Goal: Information Seeking & Learning: Understand process/instructions

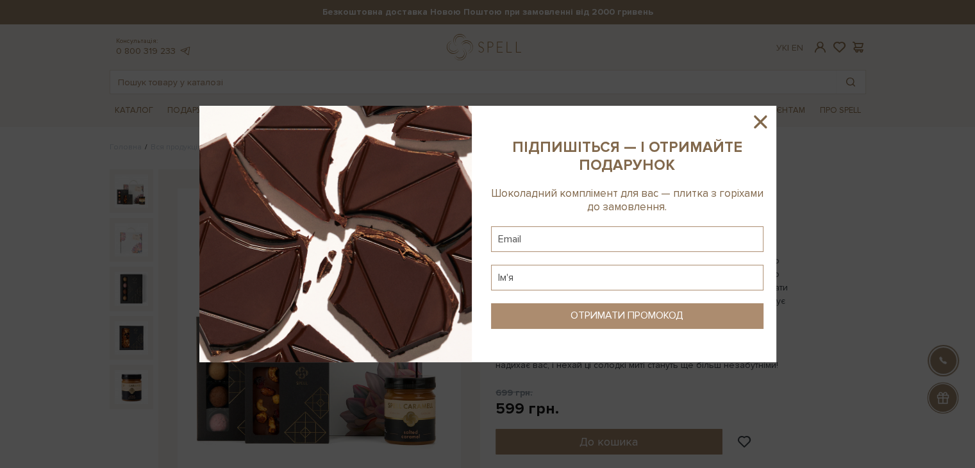
click at [756, 122] on icon at bounding box center [760, 122] width 22 height 22
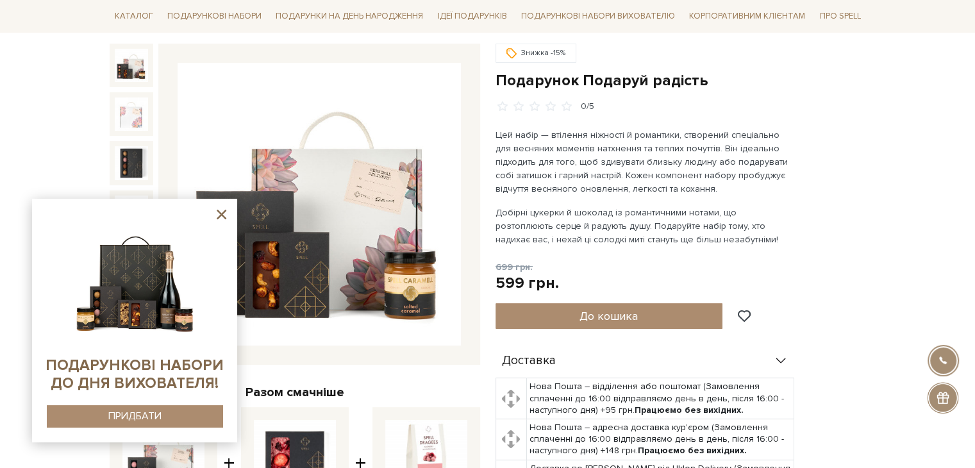
scroll to position [128, 0]
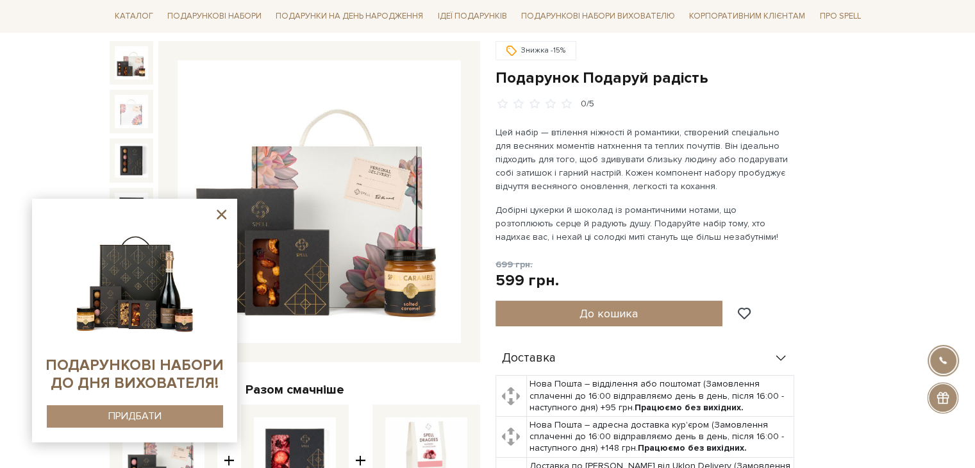
click at [221, 213] on icon at bounding box center [221, 214] width 16 height 16
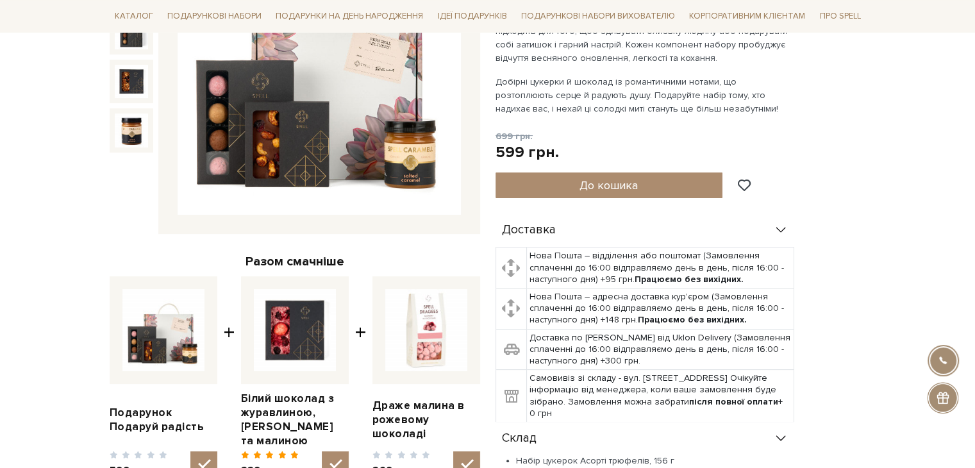
scroll to position [665, 0]
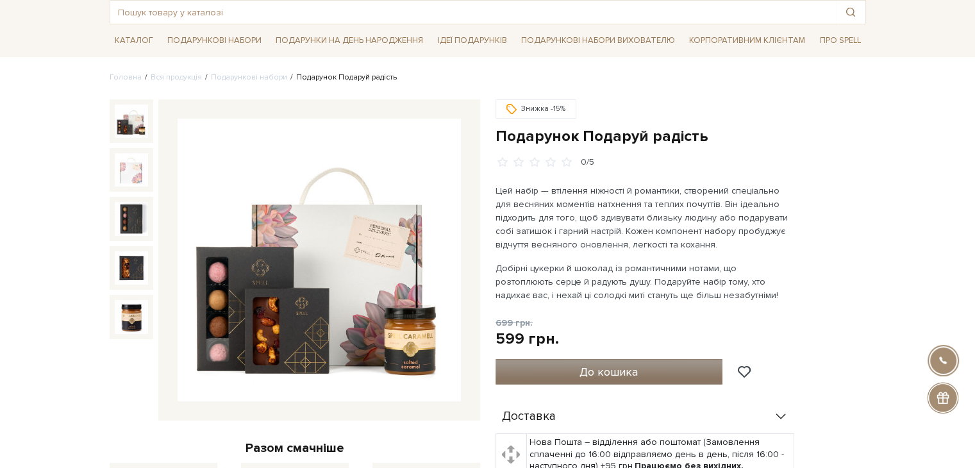
scroll to position [0, 0]
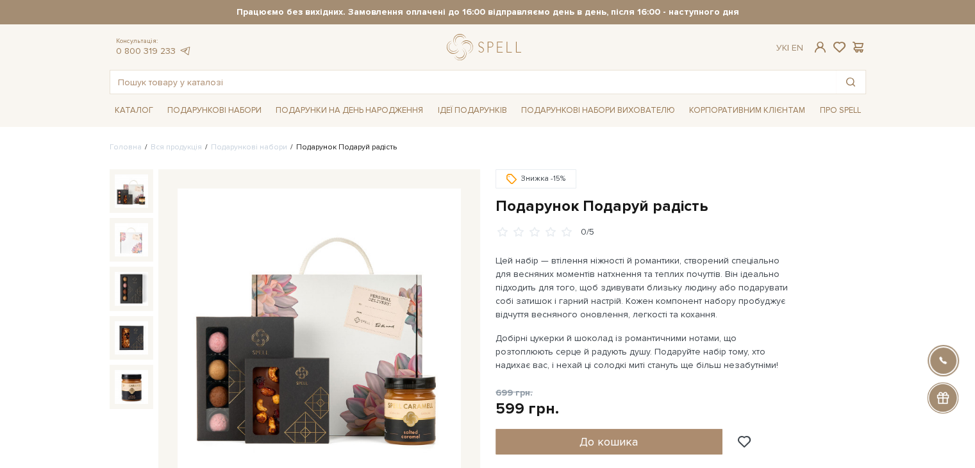
click at [867, 6] on div "Безкоштовна доставка Новою Поштою при замовленні від 2000 гривень Працюємо без …" at bounding box center [488, 12] width 772 height 24
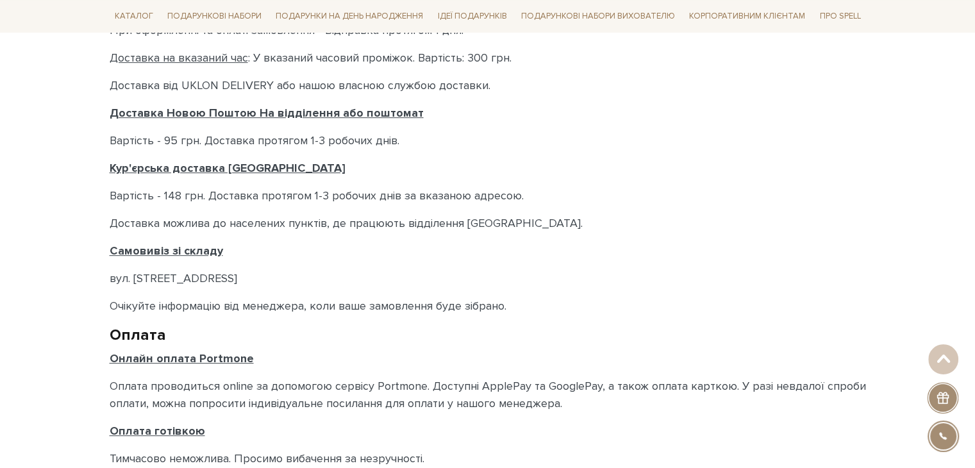
scroll to position [705, 0]
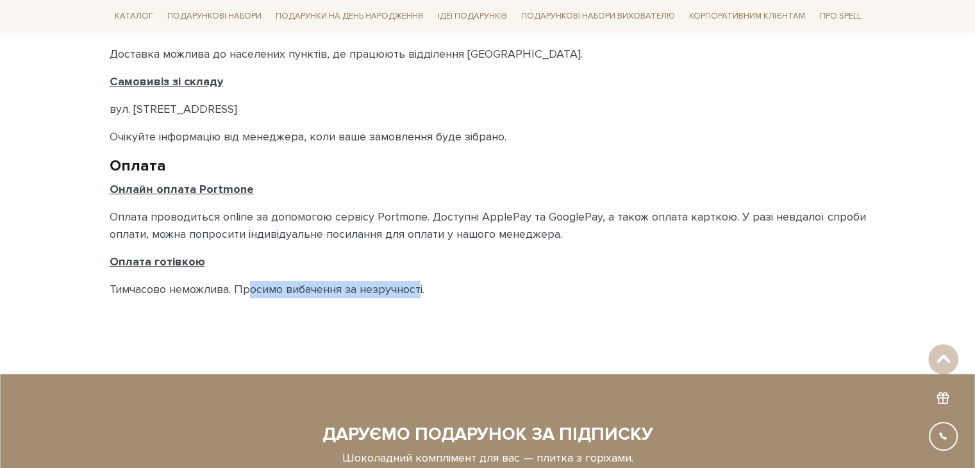
drag, startPoint x: 262, startPoint y: 288, endPoint x: 421, endPoint y: 290, distance: 158.4
click at [421, 290] on p "Тимчасово неможлива. Просимо вибачення за незручності." at bounding box center [488, 289] width 756 height 17
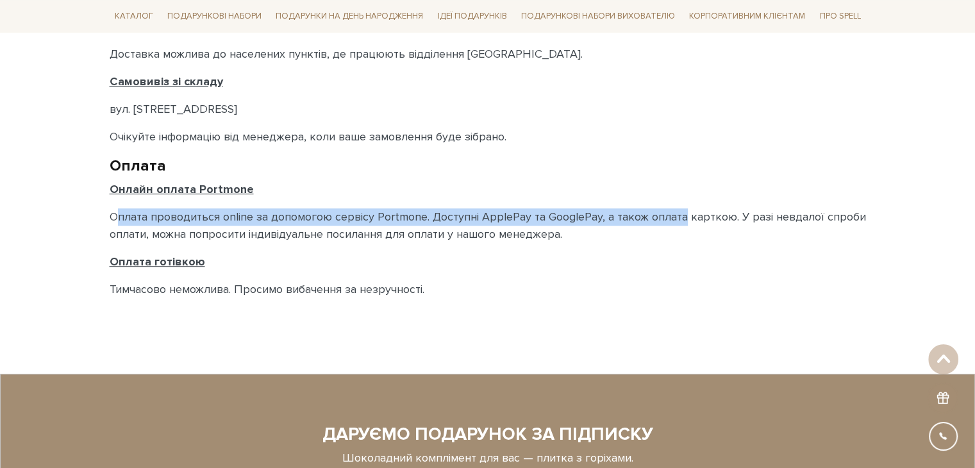
drag, startPoint x: 115, startPoint y: 217, endPoint x: 683, endPoint y: 212, distance: 568.0
click at [683, 212] on p "Оплата проводиться online за допомогою сервісу Portmone. Доступні ApplePay та G…" at bounding box center [488, 225] width 756 height 35
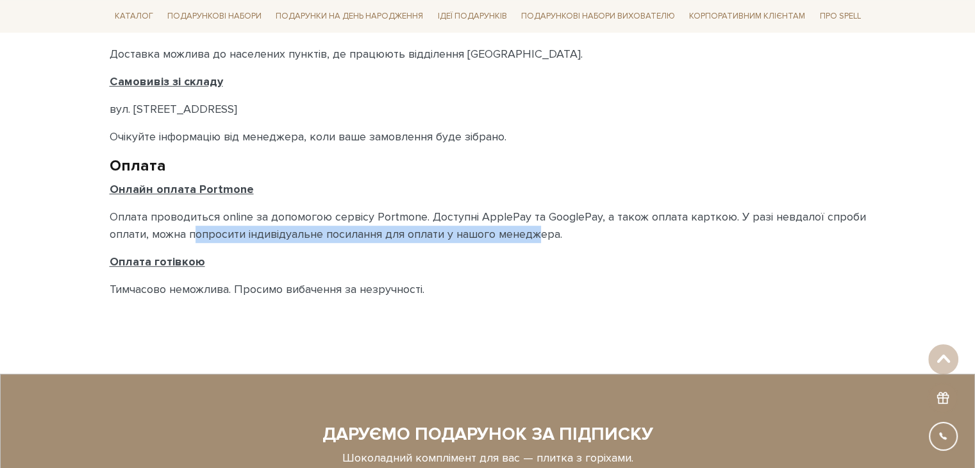
drag, startPoint x: 192, startPoint y: 237, endPoint x: 539, endPoint y: 235, distance: 347.5
click at [539, 235] on p "Оплата проводиться online за допомогою сервісу Portmone. Доступні ApplePay та G…" at bounding box center [488, 225] width 756 height 35
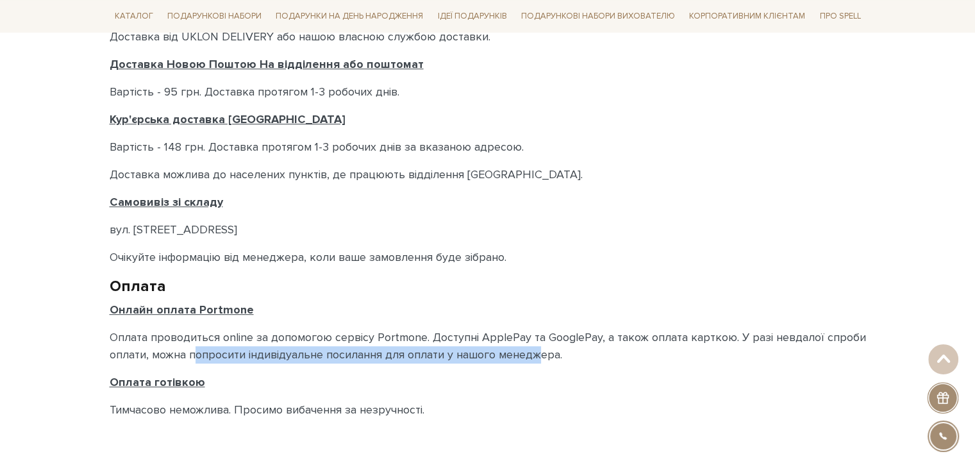
scroll to position [577, 0]
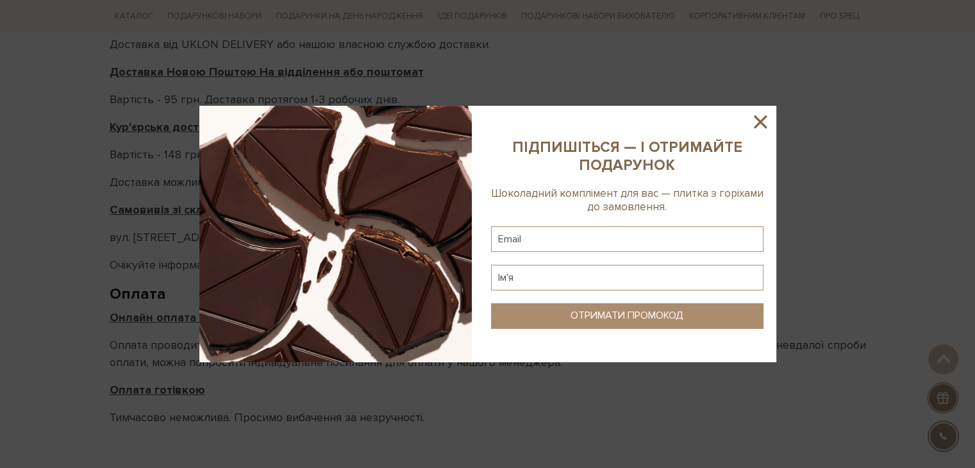
click at [756, 119] on icon at bounding box center [760, 121] width 13 height 13
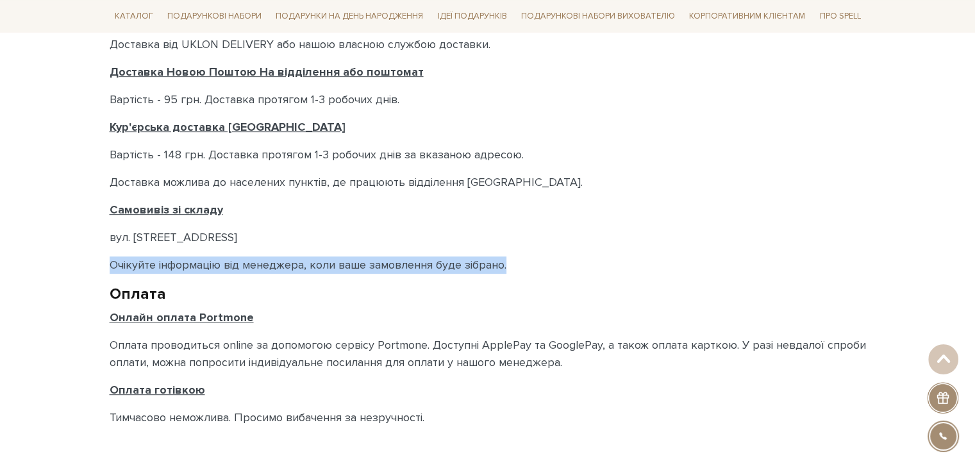
drag, startPoint x: 111, startPoint y: 260, endPoint x: 517, endPoint y: 263, distance: 405.8
click at [517, 263] on p "Очікуйте інформацію від менеджера, коли ваше замовлення буде зібрано." at bounding box center [488, 264] width 756 height 17
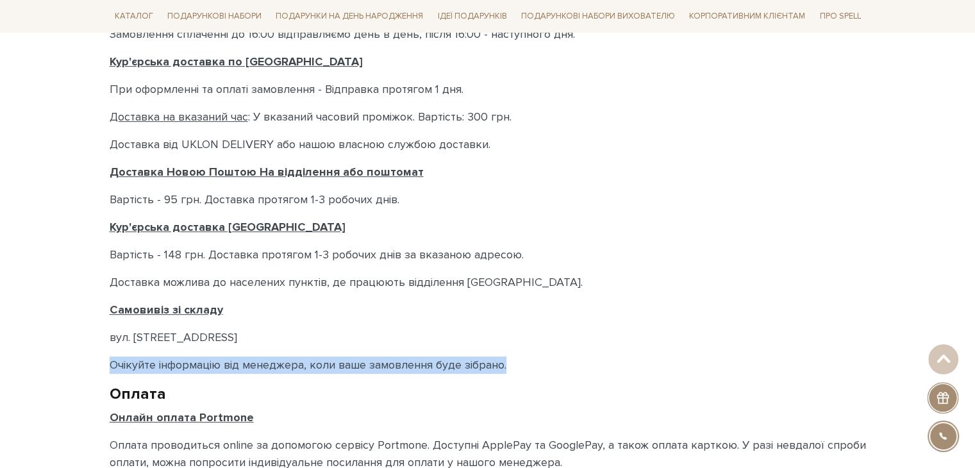
scroll to position [449, 0]
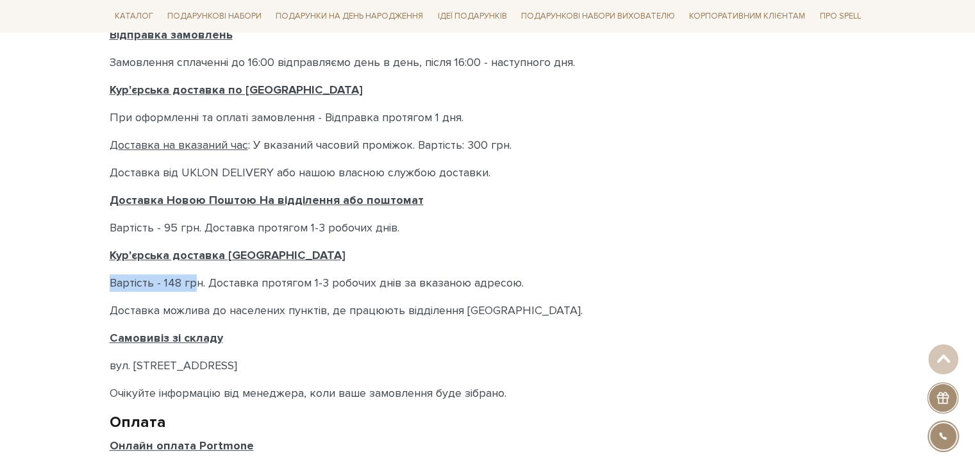
drag, startPoint x: 109, startPoint y: 281, endPoint x: 192, endPoint y: 280, distance: 82.7
click at [192, 280] on p "Вартість - 148 грн. Доставка протягом 1-3 робочих днів за вказаною адресою." at bounding box center [488, 282] width 756 height 17
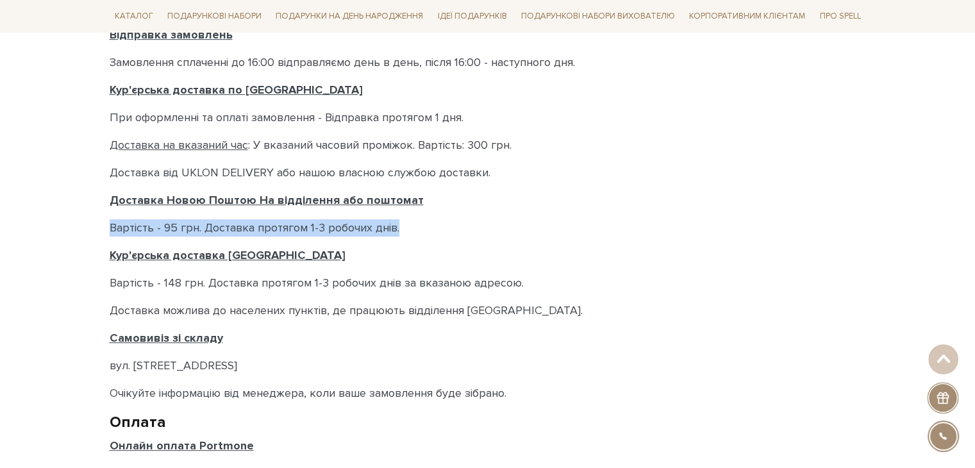
drag, startPoint x: 106, startPoint y: 225, endPoint x: 403, endPoint y: 224, distance: 296.2
click at [410, 223] on div "Головна Доставка і Оплата Доставка і Оплата Доставка і Оплата Прийом замовлень …" at bounding box center [488, 139] width 772 height 892
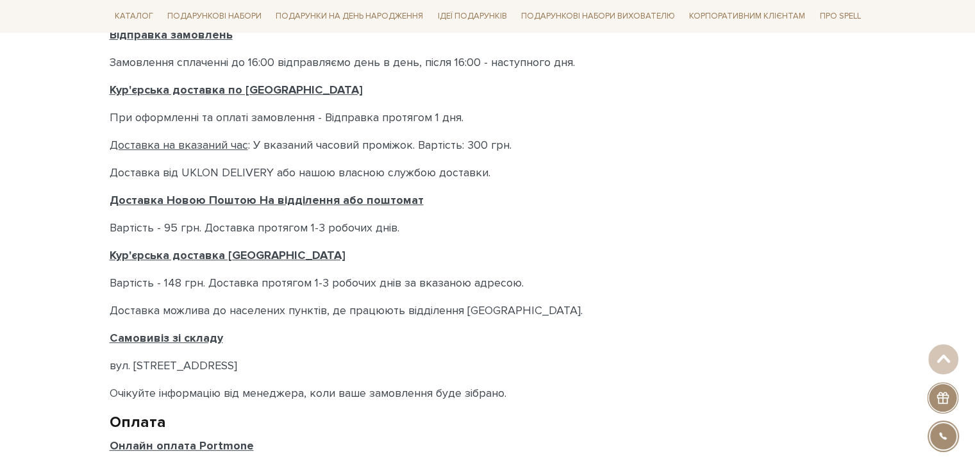
click at [103, 206] on div "Головна Доставка і Оплата Доставка і Оплата Доставка і Оплата Прийом замовлень …" at bounding box center [488, 139] width 772 height 892
